Goal: Task Accomplishment & Management: Complete application form

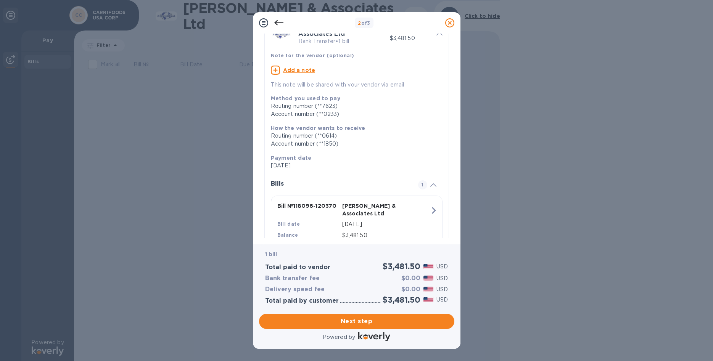
scroll to position [80, 0]
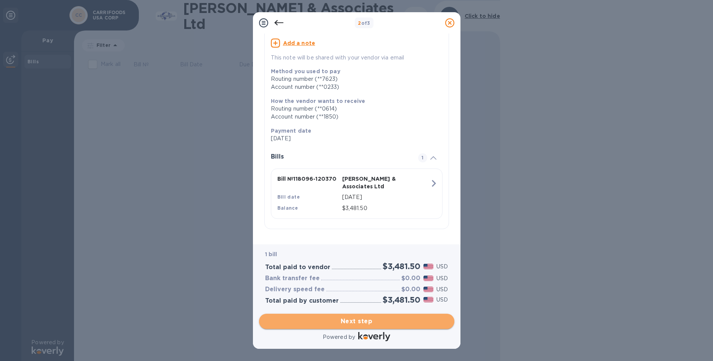
click at [374, 317] on span "Next step" at bounding box center [356, 321] width 183 height 9
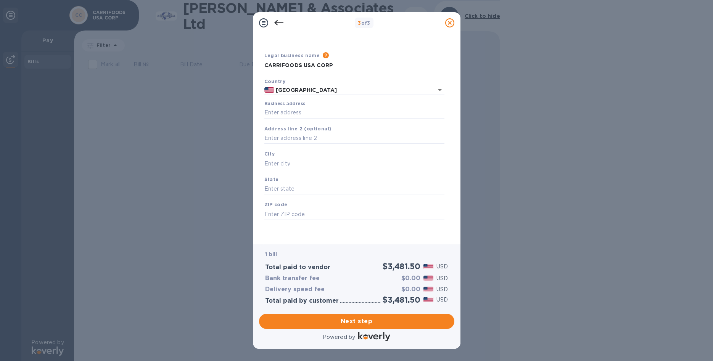
scroll to position [0, 0]
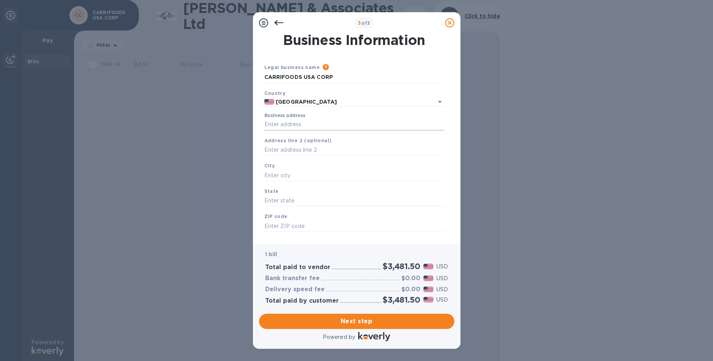
click at [359, 125] on input "Business address" at bounding box center [354, 124] width 180 height 11
type input "[GEOGRAPHIC_DATA]"
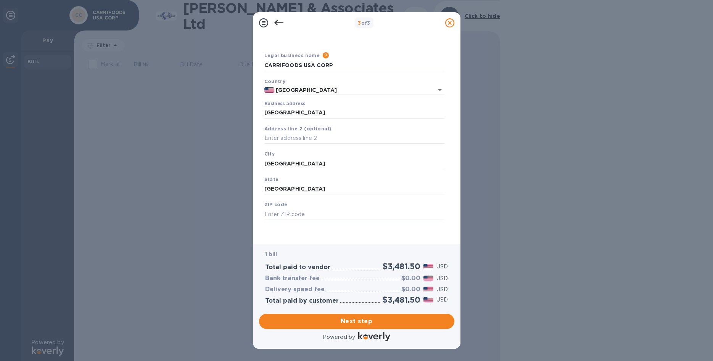
scroll to position [20, 0]
click at [324, 209] on input "text" at bounding box center [354, 214] width 180 height 11
type input "77056"
click at [388, 317] on span "Next step" at bounding box center [356, 321] width 183 height 9
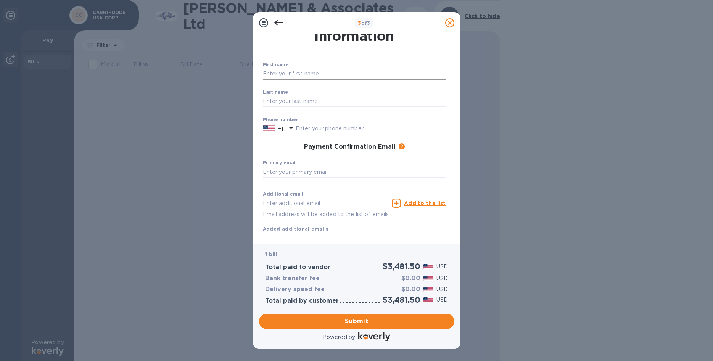
click at [336, 74] on input "text" at bounding box center [354, 73] width 183 height 11
type input "[PERSON_NAME]"
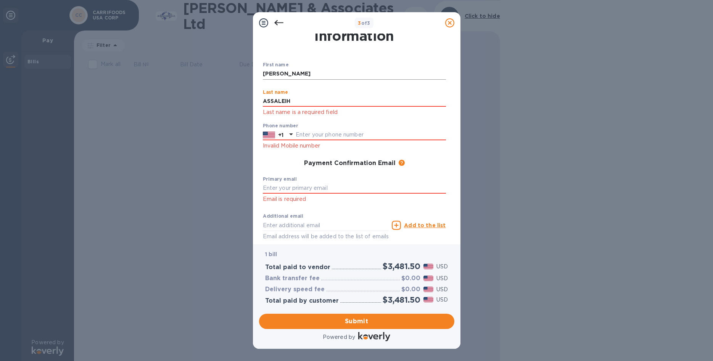
type input "ASSALEIH"
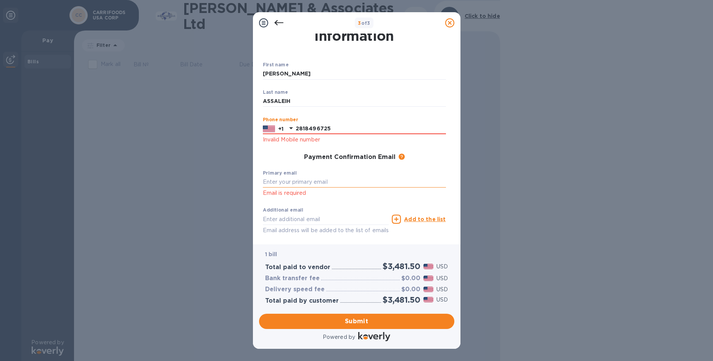
type input "2818496725"
drag, startPoint x: 340, startPoint y: 178, endPoint x: 336, endPoint y: 180, distance: 4.7
click at [336, 180] on input "text" at bounding box center [354, 182] width 183 height 11
type input "F"
type input "[PERSON_NAME][EMAIL_ADDRESS][DOMAIN_NAME]"
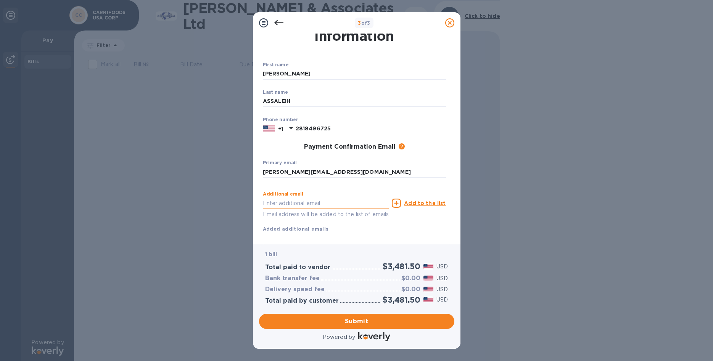
click at [309, 209] on input "text" at bounding box center [326, 203] width 126 height 11
type input "[EMAIL_ADDRESS][DOMAIN_NAME]"
click at [429, 207] on p "Add to the list" at bounding box center [425, 203] width 42 height 8
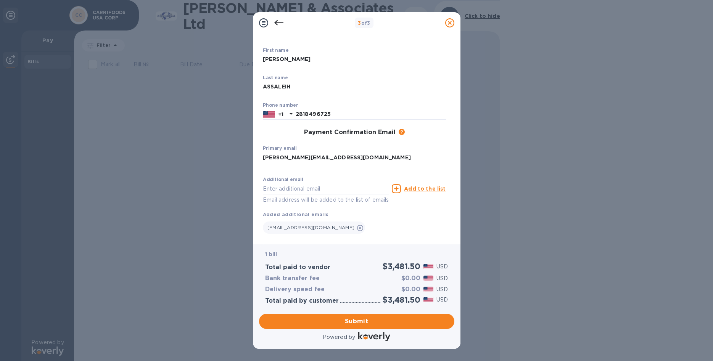
scroll to position [42, 0]
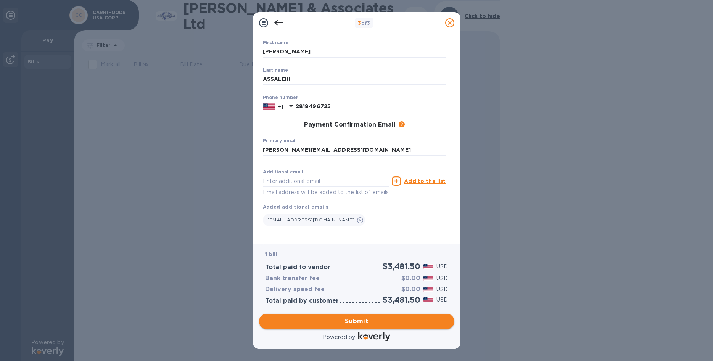
click at [354, 320] on span "Submit" at bounding box center [356, 321] width 183 height 9
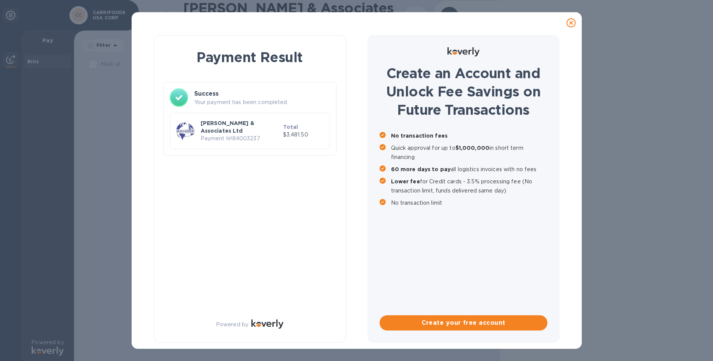
scroll to position [0, 0]
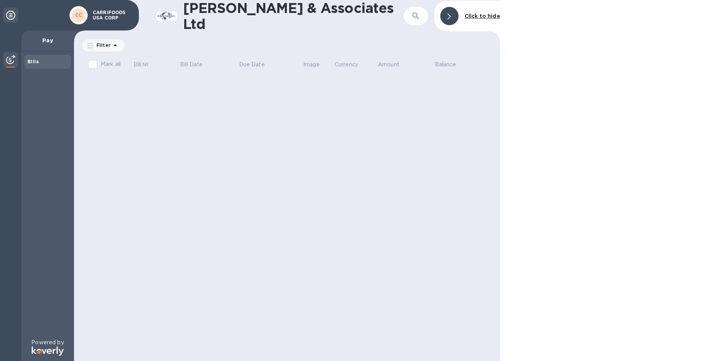
click at [448, 18] on icon at bounding box center [448, 16] width 3 height 6
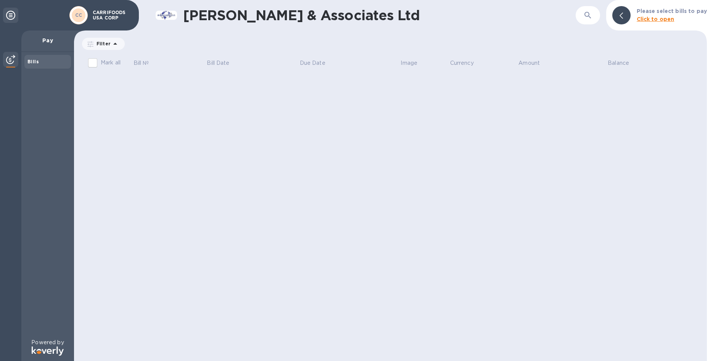
click at [637, 15] on div "Please select bills to pay Click to open" at bounding box center [671, 15] width 76 height 22
